Goal: Information Seeking & Learning: Compare options

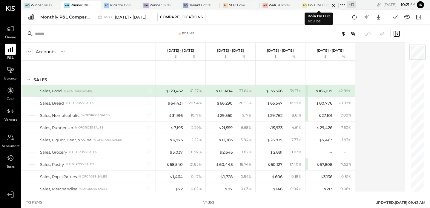
click at [314, 7] on div "Boia De LLC" at bounding box center [318, 5] width 21 height 5
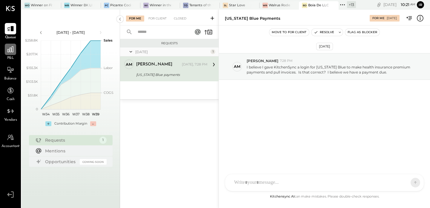
click at [10, 48] on icon at bounding box center [11, 49] width 8 height 8
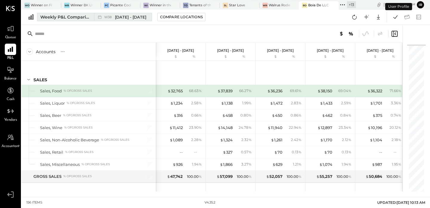
click at [70, 19] on div "Weekly P&L Comparison" at bounding box center [65, 17] width 50 height 6
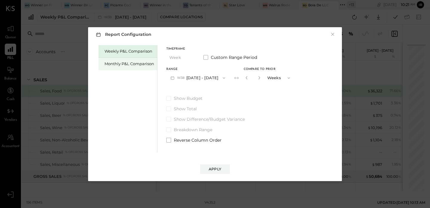
click at [120, 67] on div "Monthly P&L Comparison" at bounding box center [128, 64] width 59 height 13
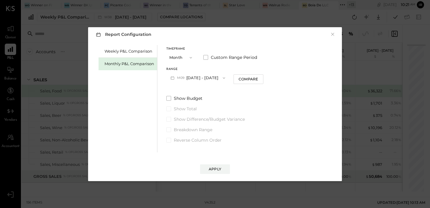
click at [193, 76] on button "M09 [DATE] - [DATE]" at bounding box center [197, 77] width 63 height 11
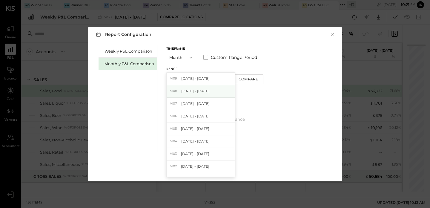
click at [220, 93] on div "M08 [DATE] - [DATE]" at bounding box center [201, 91] width 68 height 13
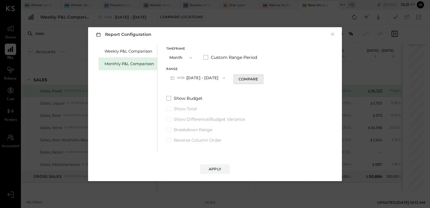
click at [239, 82] on button "Compare" at bounding box center [248, 79] width 30 height 10
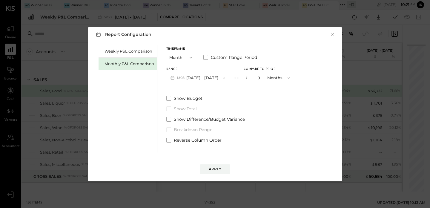
click at [258, 78] on icon "button" at bounding box center [258, 77] width 1 height 3
type input "*"
click at [216, 170] on div "Apply" at bounding box center [215, 168] width 13 height 5
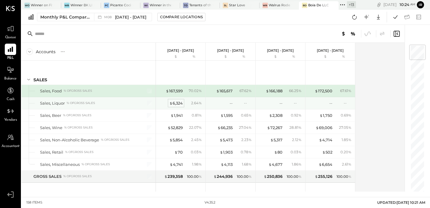
click at [178, 102] on div "$ 6,324" at bounding box center [175, 103] width 13 height 6
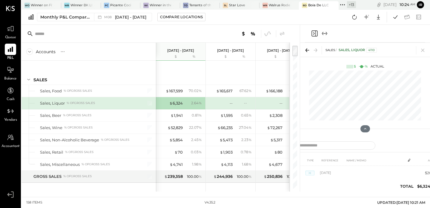
click at [129, 33] on div at bounding box center [78, 33] width 104 height 9
click at [423, 50] on icon at bounding box center [423, 50] width 8 height 8
